Goal: Task Accomplishment & Management: Manage account settings

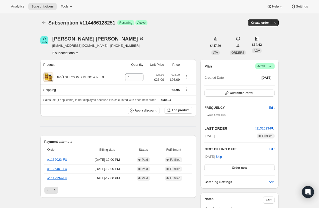
click at [68, 54] on button "2 subscriptions" at bounding box center [65, 52] width 27 height 5
click at [72, 68] on button "17306091844" at bounding box center [66, 71] width 40 height 8
click at [68, 55] on button "2 subscriptions" at bounding box center [65, 52] width 27 height 5
click at [70, 59] on button "114466128251" at bounding box center [66, 62] width 38 height 8
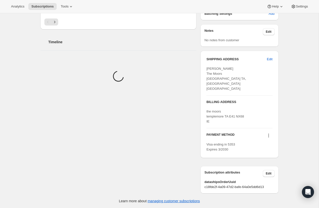
scroll to position [191, 0]
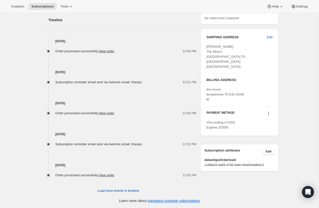
click at [100, 190] on span "Load more events in timeline" at bounding box center [118, 191] width 42 height 5
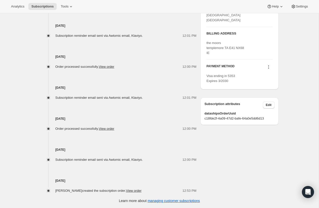
scroll to position [0, 0]
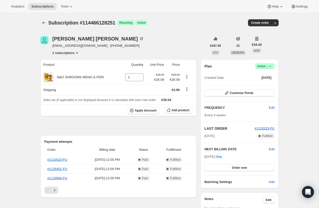
click at [65, 54] on button "2 subscriptions" at bounding box center [65, 52] width 27 height 5
click at [68, 68] on span "17306091844" at bounding box center [66, 70] width 37 height 5
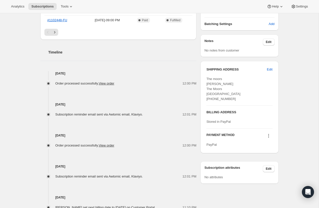
scroll to position [204, 0]
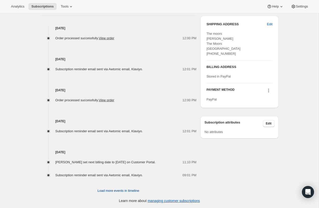
click at [123, 191] on span "Load more events in timeline" at bounding box center [118, 191] width 42 height 5
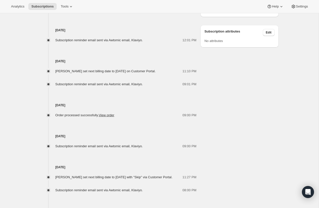
scroll to position [377, 0]
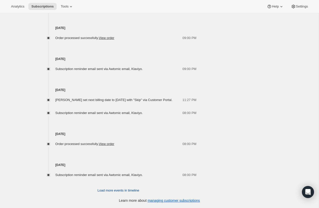
click at [123, 191] on span "Load more events in timeline" at bounding box center [118, 190] width 42 height 5
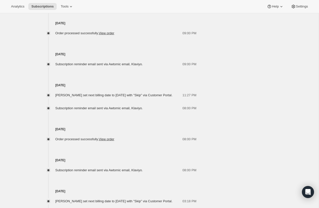
scroll to position [537, 0]
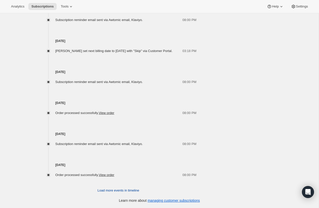
click at [123, 191] on span "Load more events in timeline" at bounding box center [118, 190] width 42 height 5
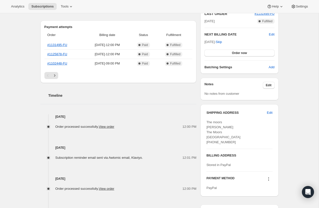
scroll to position [0, 0]
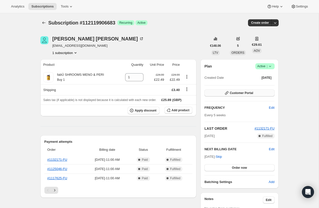
click at [238, 96] on button "Customer Portal" at bounding box center [239, 93] width 70 height 7
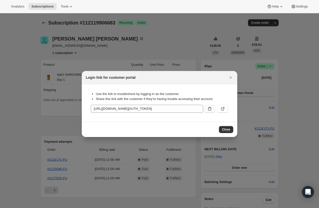
click at [209, 110] on icon ":r2q:" at bounding box center [209, 108] width 5 height 5
click at [228, 127] on button "Close" at bounding box center [226, 129] width 14 height 7
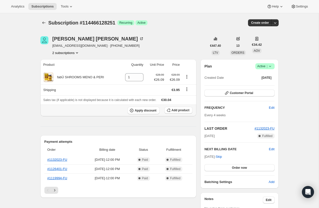
scroll to position [191, 0]
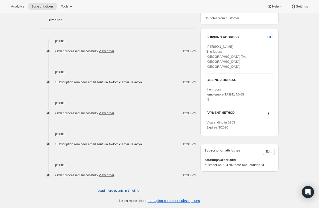
click at [112, 191] on span "Load more events in timeline" at bounding box center [118, 191] width 42 height 5
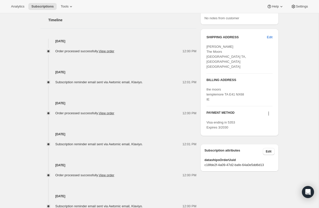
scroll to position [237, 0]
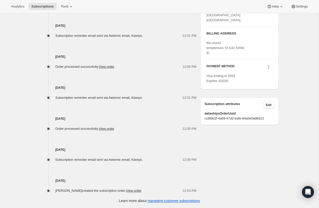
drag, startPoint x: 55, startPoint y: 182, endPoint x: 90, endPoint y: 183, distance: 35.3
click at [90, 183] on h4 "[DATE]" at bounding box center [118, 181] width 156 height 5
copy h4 "[DATE]"
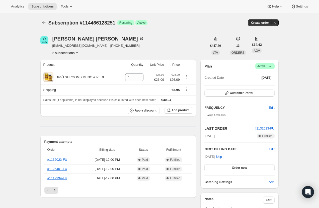
click at [72, 53] on button "2 subscriptions" at bounding box center [65, 52] width 27 height 5
click at [72, 71] on span "17306091844" at bounding box center [66, 70] width 37 height 5
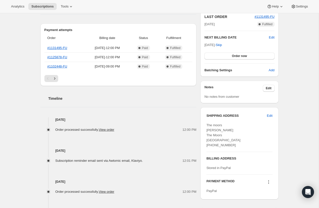
scroll to position [204, 0]
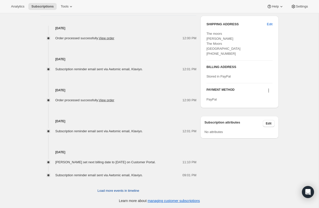
click at [111, 191] on span "Load more events in timeline" at bounding box center [118, 191] width 42 height 5
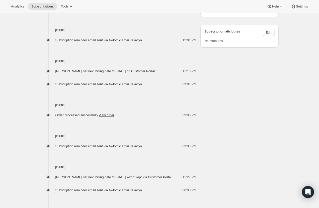
scroll to position [377, 0]
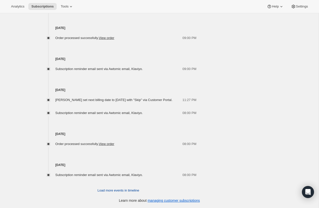
click at [111, 191] on span "Load more events in timeline" at bounding box center [118, 190] width 42 height 5
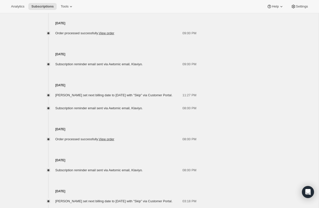
scroll to position [537, 0]
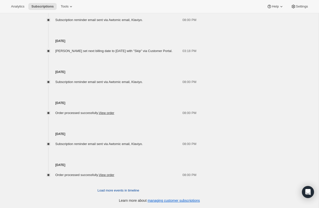
click at [111, 191] on span "Load more events in timeline" at bounding box center [118, 190] width 42 height 5
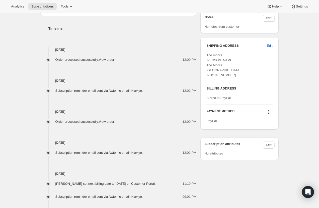
scroll to position [0, 0]
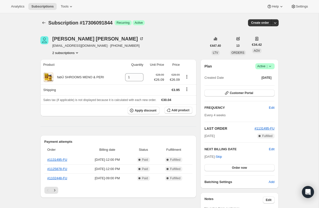
click at [63, 54] on button "2 subscriptions" at bounding box center [65, 52] width 27 height 5
click at [65, 62] on span "114466128251" at bounding box center [59, 62] width 22 height 4
click at [268, 65] on icon at bounding box center [269, 66] width 5 height 5
click at [269, 82] on span "Cancel subscription" at bounding box center [263, 84] width 28 height 5
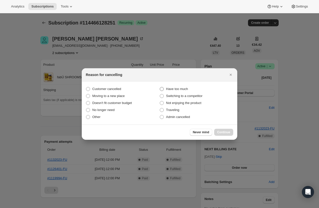
click at [169, 91] on span "Have too much" at bounding box center [177, 89] width 22 height 5
click at [160, 87] on input "Have too much" at bounding box center [160, 87] width 0 height 0
radio input "true"
click at [221, 133] on span "Continue" at bounding box center [223, 132] width 13 height 4
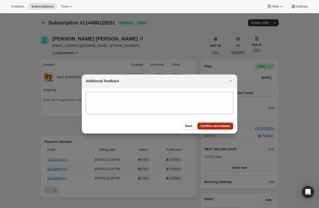
click at [217, 124] on span "Confirm cancellation" at bounding box center [215, 126] width 30 height 4
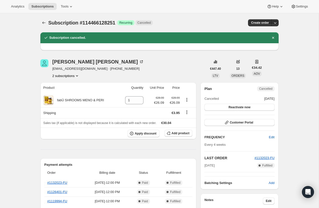
click at [63, 73] on div "[PERSON_NAME] [EMAIL_ADDRESS][DOMAIN_NAME] · [PHONE_NUMBER] 2 subscriptions" at bounding box center [97, 68] width 91 height 19
click at [67, 78] on button "2 subscriptions" at bounding box center [65, 75] width 27 height 5
click at [72, 92] on span "17306091844" at bounding box center [66, 93] width 37 height 5
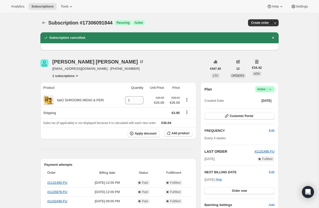
click at [69, 76] on button "2 subscriptions" at bounding box center [65, 75] width 27 height 5
click at [70, 87] on span "114466128251" at bounding box center [65, 85] width 35 height 5
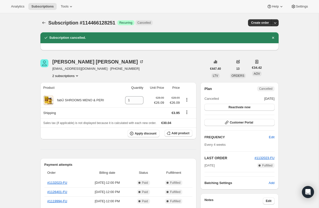
click at [66, 77] on button "2 subscriptions" at bounding box center [65, 75] width 27 height 5
click at [71, 92] on span "17306091844" at bounding box center [66, 93] width 37 height 5
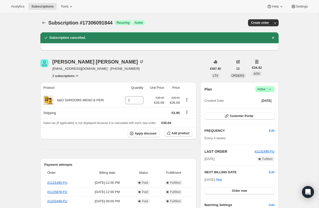
click at [268, 91] on icon at bounding box center [269, 89] width 5 height 5
click at [235, 98] on div "Created Date [DATE]" at bounding box center [239, 100] width 70 height 7
click at [248, 115] on span "Customer Portal" at bounding box center [240, 116] width 23 height 4
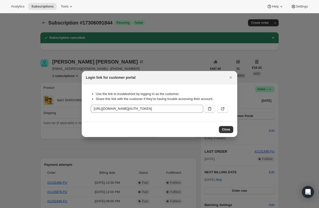
click at [210, 109] on icon ":rgf:" at bounding box center [209, 108] width 5 height 5
